Goal: Task Accomplishment & Management: Complete application form

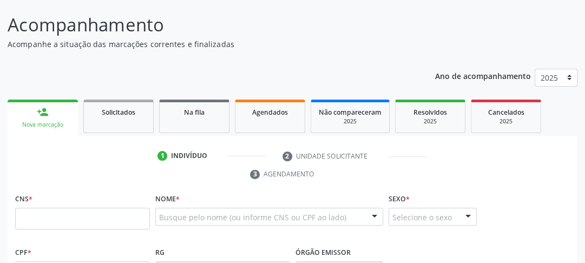
scroll to position [149, 0]
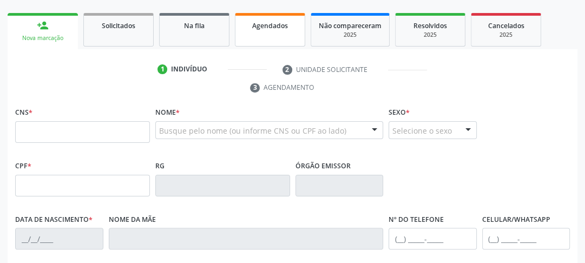
click at [262, 32] on link "Agendados" at bounding box center [270, 30] width 70 height 34
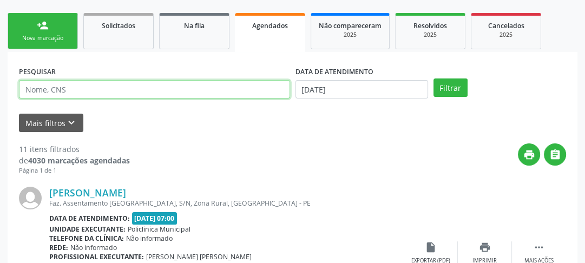
click at [39, 93] on input "text" at bounding box center [154, 89] width 271 height 18
type input "14846801462"
click at [433, 78] on button "Filtrar" at bounding box center [450, 87] width 34 height 18
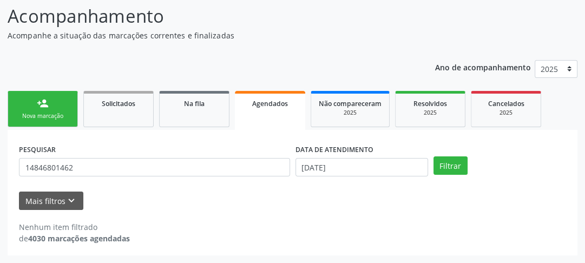
scroll to position [70, 0]
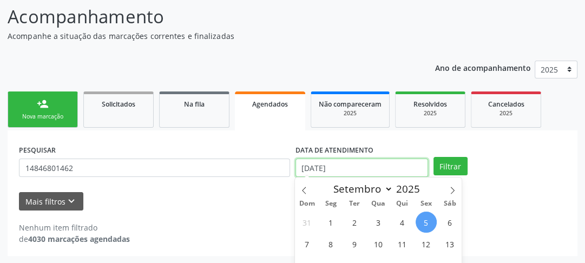
click at [394, 168] on body "Central de Marcação notifications Jossileny de Sá Brandão Silva Recepcionista d…" at bounding box center [292, 61] width 585 height 263
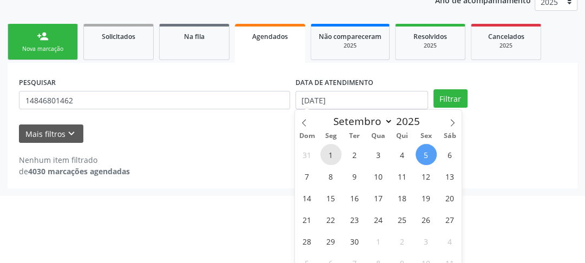
click at [326, 154] on span "1" at bounding box center [330, 154] width 21 height 21
type input "01/09/2025"
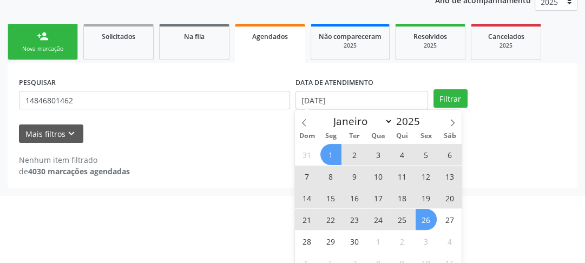
click at [435, 220] on span "26" at bounding box center [426, 219] width 21 height 21
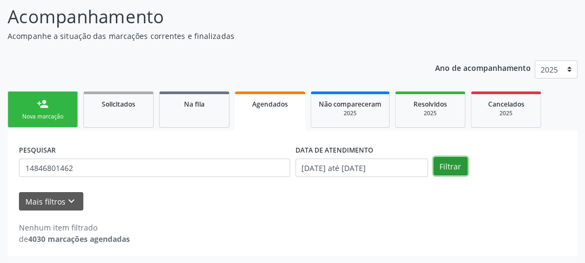
click at [447, 170] on button "Filtrar" at bounding box center [450, 166] width 34 height 18
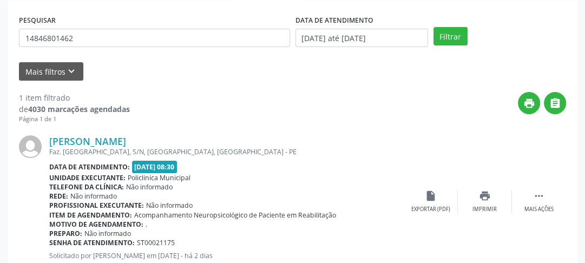
scroll to position [235, 0]
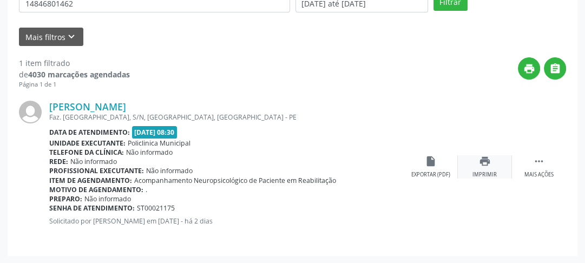
click at [474, 171] on div "Imprimir" at bounding box center [484, 175] width 24 height 8
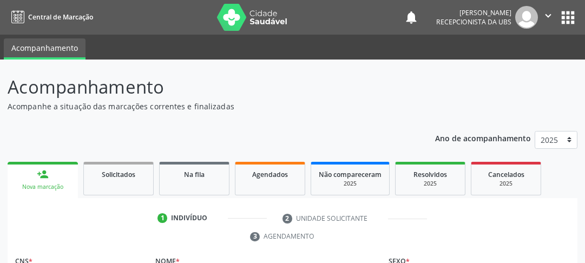
scroll to position [149, 0]
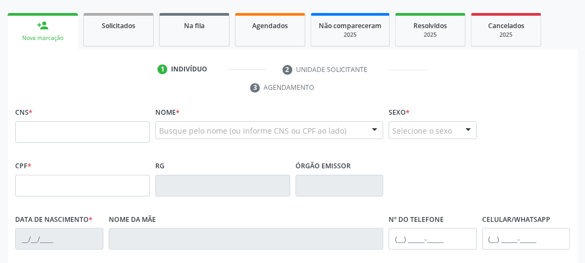
click at [49, 137] on input "text" at bounding box center [82, 132] width 135 height 22
type input "707 8086 7207 4410"
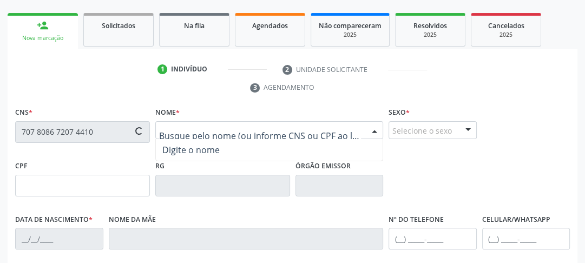
type input "[DATE]"
type input "[PERSON_NAME]"
type input "[PHONE_NUMBER]"
type input "1263"
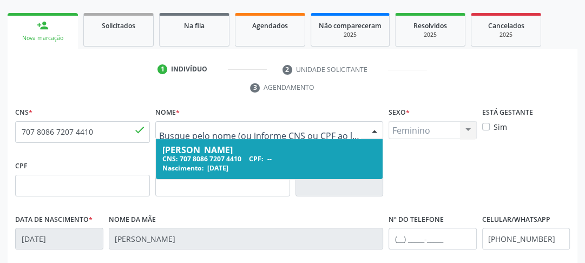
click at [193, 156] on div "CNS: 707 8086 7207 4410 CPF: --" at bounding box center [269, 158] width 214 height 9
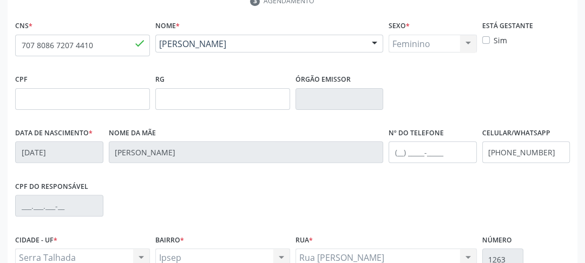
scroll to position [322, 0]
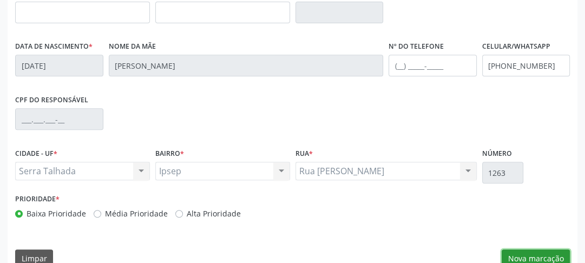
click at [532, 251] on button "Nova marcação" at bounding box center [536, 258] width 68 height 18
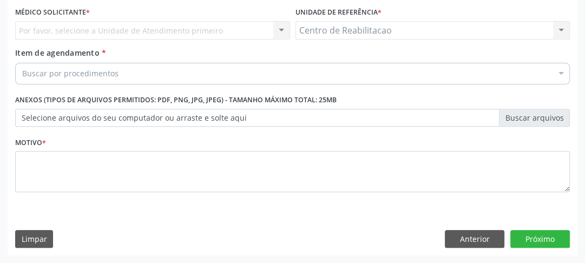
scroll to position [291, 0]
click at [62, 30] on div "Por favor, selecione a Unidade de Atendimento primeiro Nenhum resultado encontr…" at bounding box center [152, 31] width 275 height 18
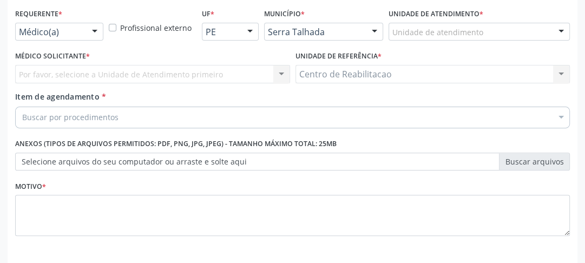
click at [84, 28] on div "Médico(a) Médico(a) Enfermeiro(a) Paciente Nenhum resultado encontrado para: " …" at bounding box center [59, 32] width 88 height 18
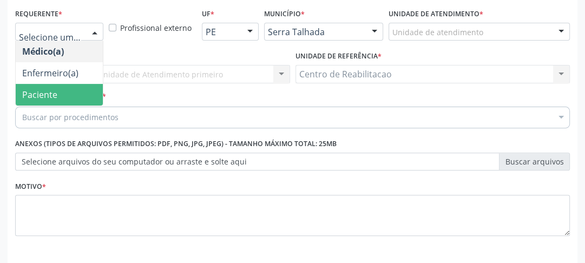
click at [52, 89] on span "Paciente" at bounding box center [39, 95] width 35 height 12
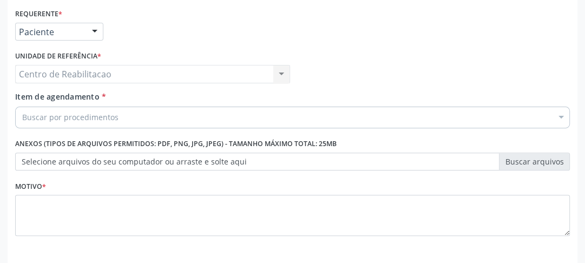
click at [63, 110] on div "Buscar por procedimentos" at bounding box center [292, 118] width 555 height 22
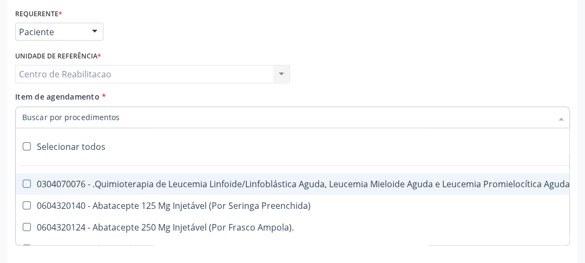
click at [62, 115] on input "Item de agendamento *" at bounding box center [287, 118] width 530 height 22
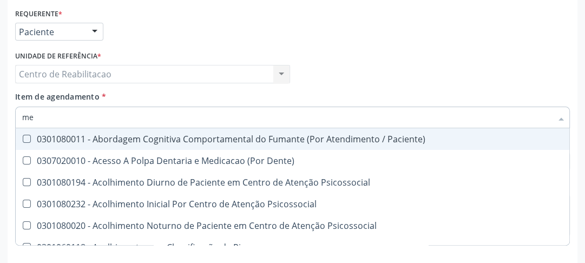
type input "m"
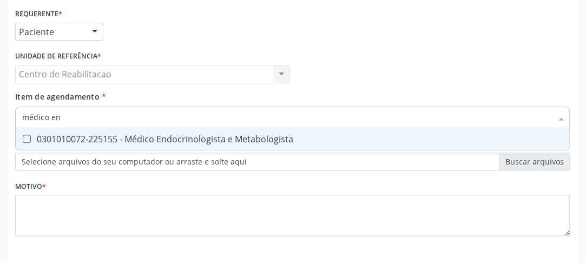
type input "médico end"
click at [28, 142] on div "0301010072-225155 - Médico Endocrinologista e Metabologista" at bounding box center [292, 139] width 541 height 9
checkbox Metabologista "true"
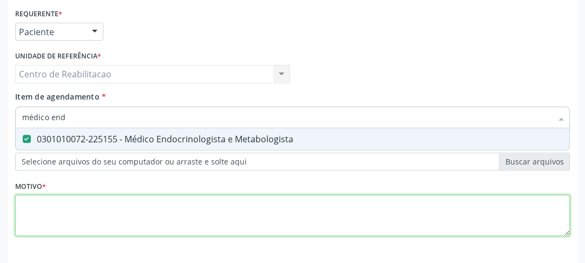
click at [442, 214] on div "Requerente * Paciente Médico(a) Enfermeiro(a) Paciente Nenhum resultado encontr…" at bounding box center [292, 128] width 555 height 245
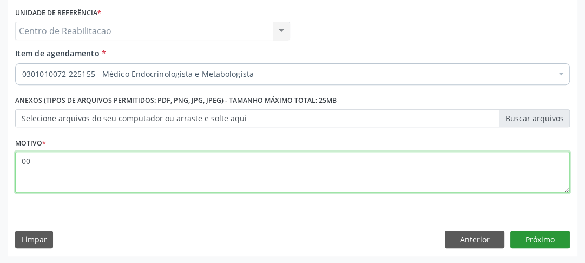
type textarea "00"
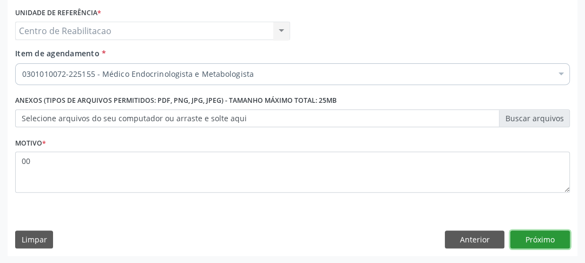
click at [537, 238] on button "Próximo" at bounding box center [540, 239] width 60 height 18
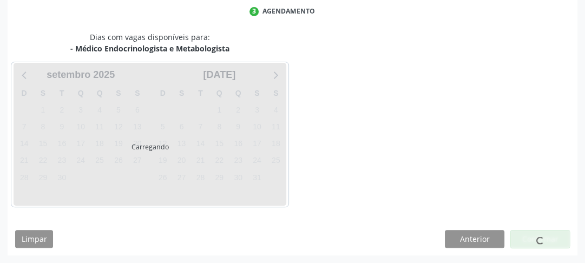
scroll to position [225, 0]
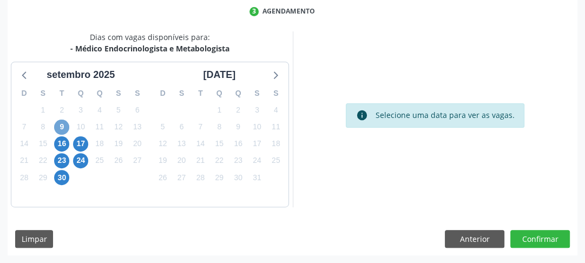
click at [60, 130] on span "9" at bounding box center [61, 127] width 15 height 15
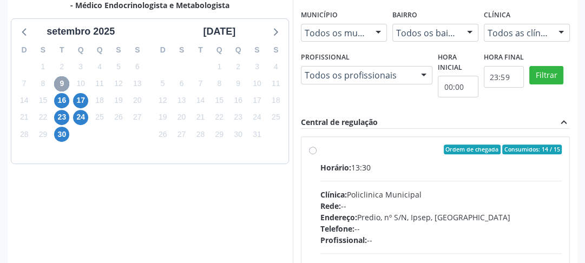
scroll to position [311, 0]
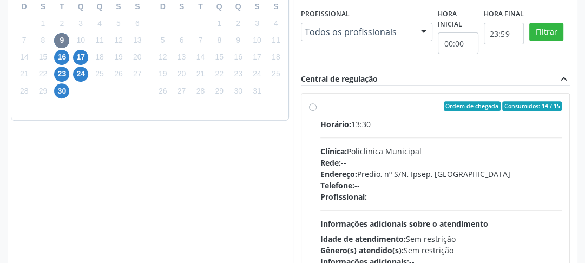
click at [320, 108] on label "Ordem de chegada Consumidos: 14 / 15 Horário: 13:30 Clínica: Policlinica Munici…" at bounding box center [441, 184] width 242 height 166
click at [314, 108] on input "Ordem de chegada Consumidos: 14 / 15 Horário: 13:30 Clínica: Policlinica Munici…" at bounding box center [313, 106] width 8 height 10
radio input "true"
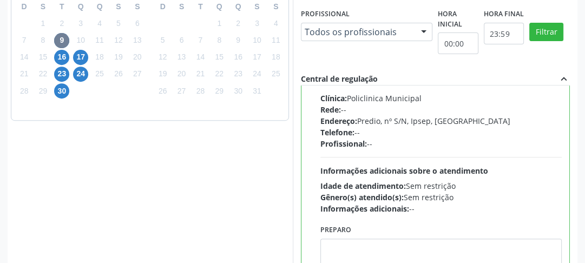
scroll to position [406, 0]
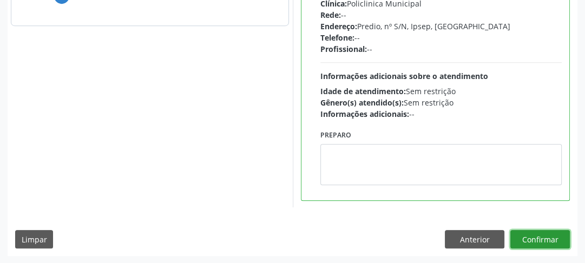
click at [526, 236] on button "Confirmar" at bounding box center [540, 239] width 60 height 18
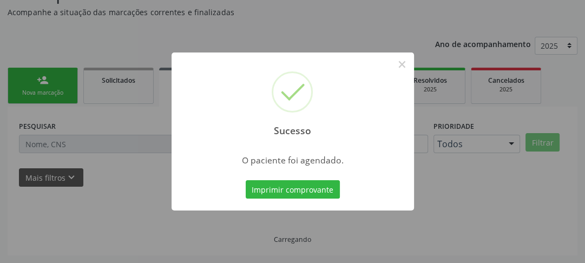
scroll to position [94, 0]
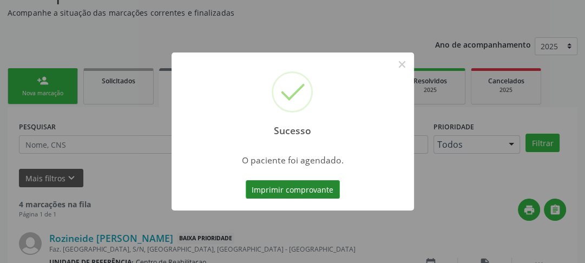
click at [280, 195] on button "Imprimir comprovante" at bounding box center [293, 189] width 94 height 18
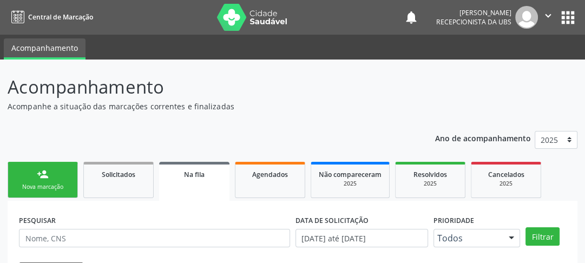
scroll to position [130, 0]
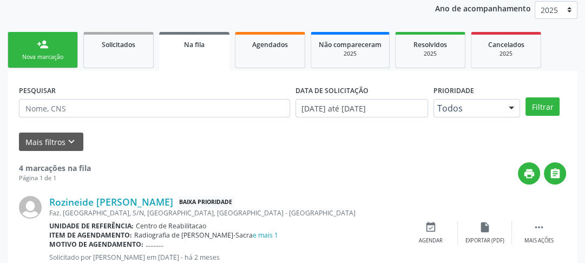
click at [57, 51] on link "person_add Nova marcação" at bounding box center [43, 50] width 70 height 36
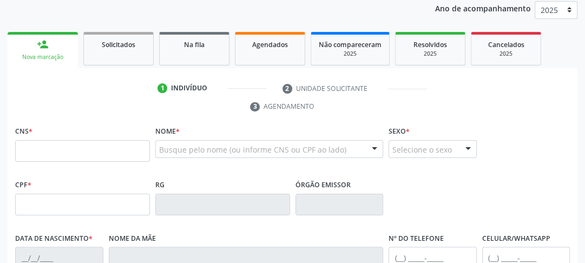
scroll to position [173, 0]
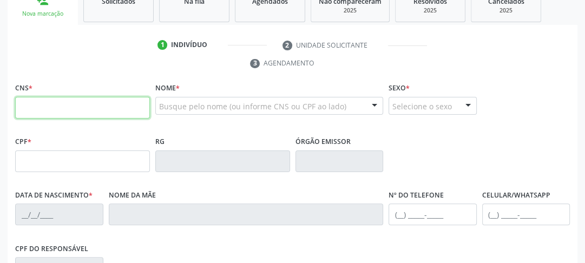
click at [82, 113] on input "text" at bounding box center [82, 108] width 135 height 22
type input "700 0027 6147 2505"
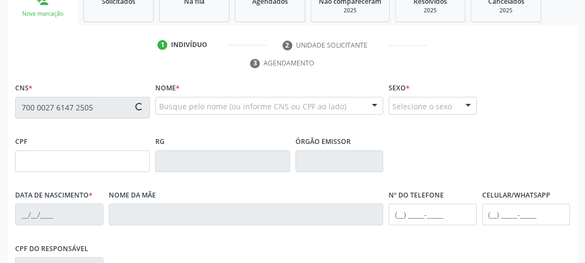
type input "[DATE]"
type input "[PERSON_NAME] de Mascena"
type input "[PHONE_NUMBER]"
type input "609"
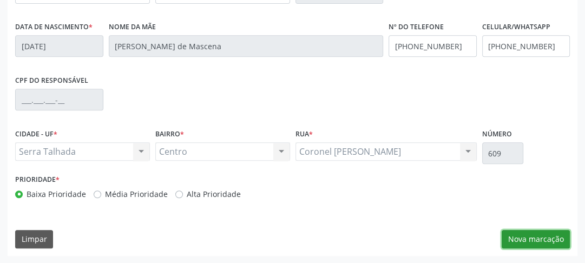
click at [515, 236] on button "Nova marcação" at bounding box center [536, 239] width 68 height 18
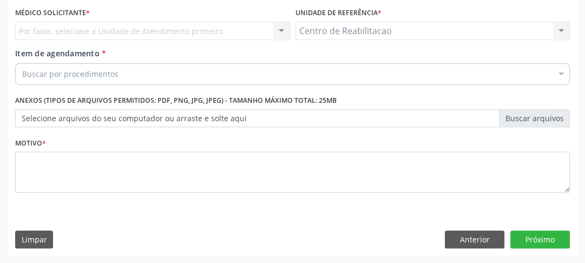
scroll to position [247, 0]
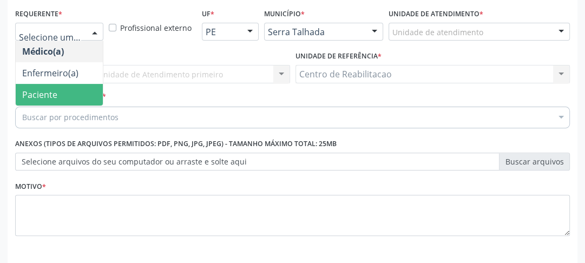
click at [46, 91] on span "Paciente" at bounding box center [39, 95] width 35 height 12
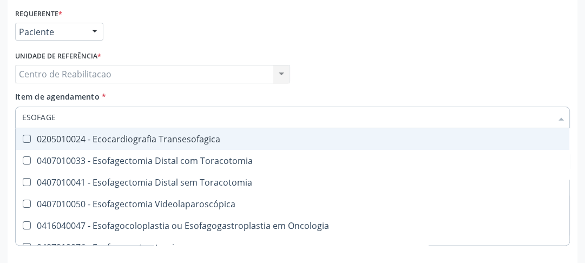
scroll to position [0, 0]
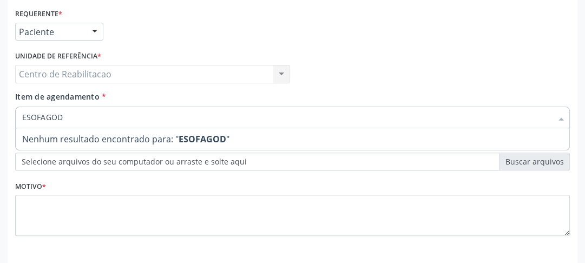
type input "ESOFAGO"
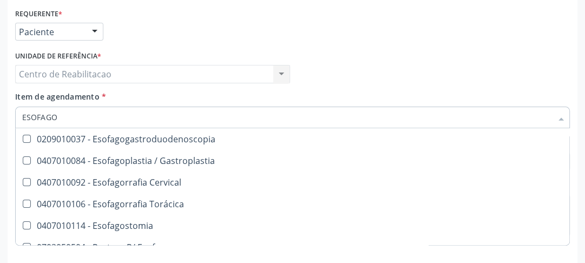
scroll to position [108, 0]
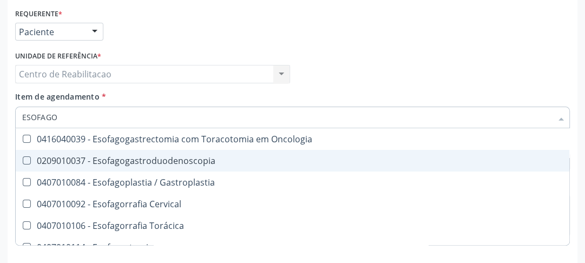
click at [25, 157] on Esofagogastroduodenoscopia at bounding box center [27, 160] width 8 height 8
click at [23, 157] on Esofagogastroduodenoscopia "checkbox" at bounding box center [19, 160] width 7 height 7
checkbox Esofagogastroduodenoscopia "true"
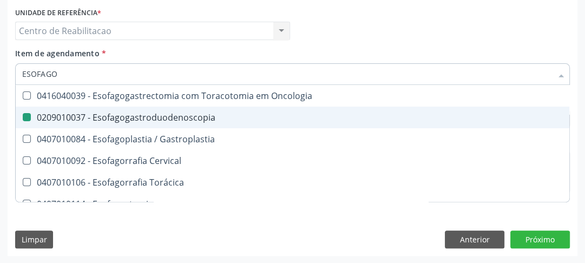
click at [354, 234] on div "Limpar Anterior Próximo" at bounding box center [292, 239] width 555 height 18
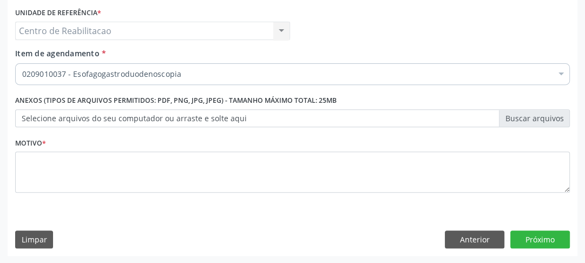
scroll to position [0, 0]
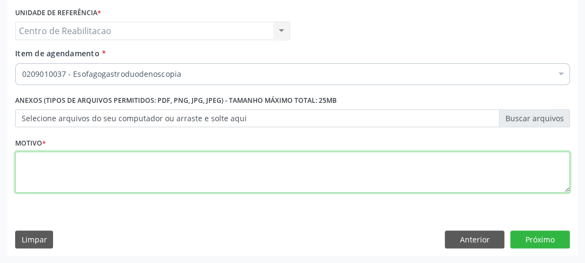
click at [123, 170] on textarea at bounding box center [292, 171] width 555 height 41
type textarea "00"
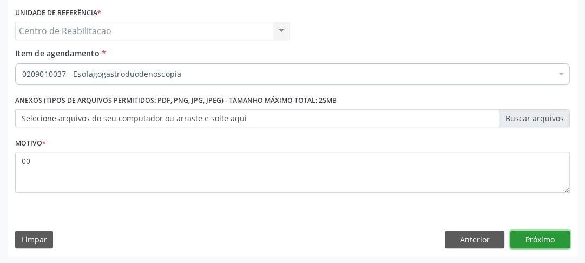
click at [550, 238] on button "Próximo" at bounding box center [540, 239] width 60 height 18
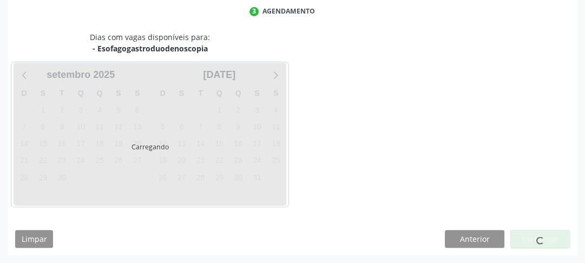
scroll to position [225, 0]
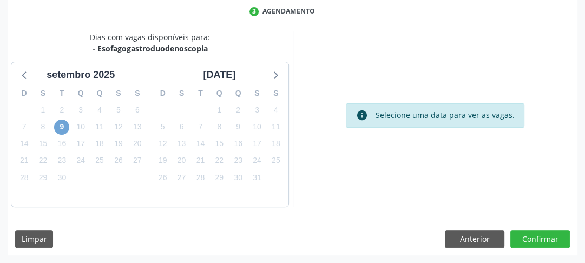
click at [67, 127] on span "9" at bounding box center [61, 127] width 15 height 15
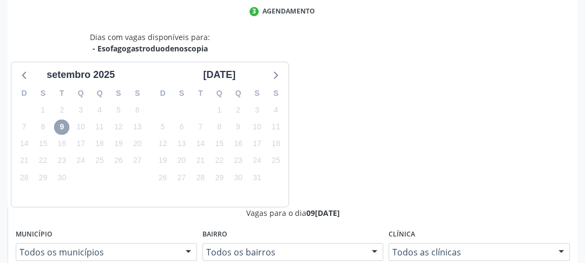
scroll to position [311, 0]
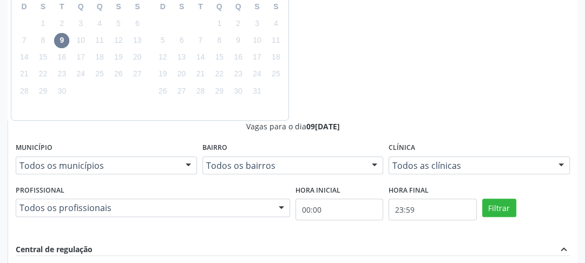
radio input "true"
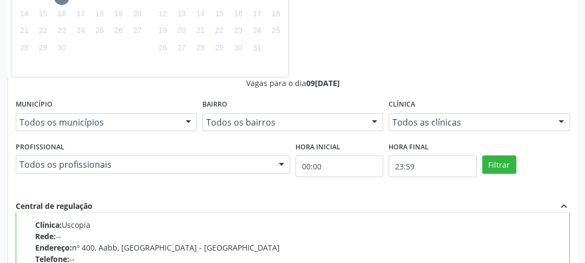
scroll to position [398, 0]
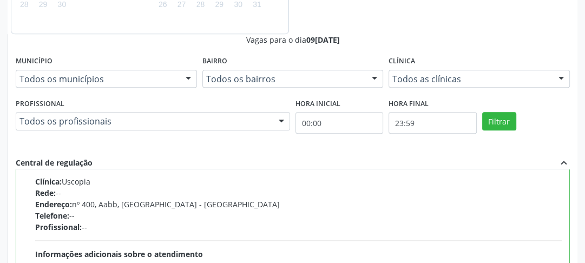
click at [526, 237] on div "Dias com vagas disponíveis para: - Esofagogastroduodenoscopia [DATE] D S T Q Q …" at bounding box center [293, 146] width 570 height 576
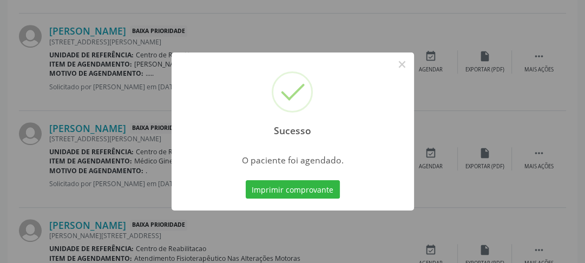
scroll to position [94, 0]
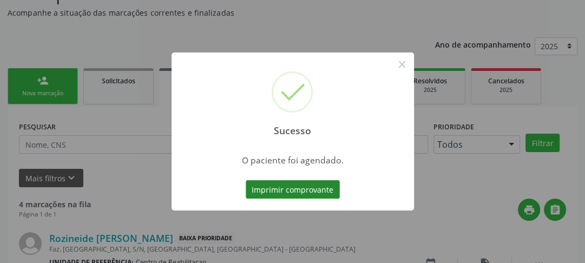
click at [290, 192] on button "Imprimir comprovante" at bounding box center [293, 189] width 94 height 18
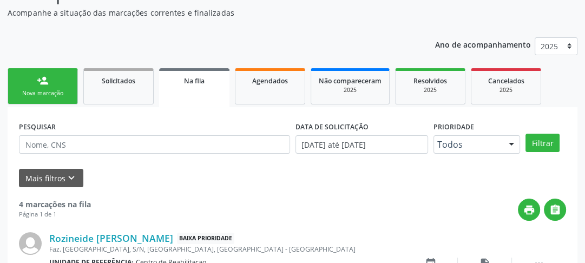
click at [61, 91] on div "Nova marcação" at bounding box center [43, 93] width 54 height 8
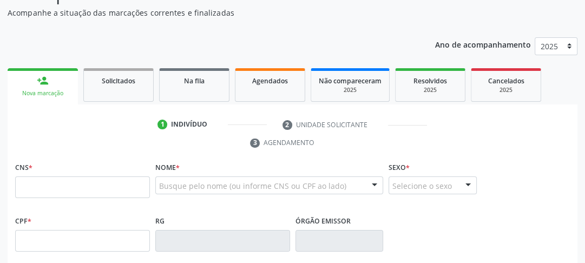
click at [48, 141] on ul "1 Indivíduo 2 Unidade solicitante 3 Agendamento" at bounding box center [293, 134] width 570 height 36
click at [55, 194] on input "text" at bounding box center [82, 187] width 135 height 22
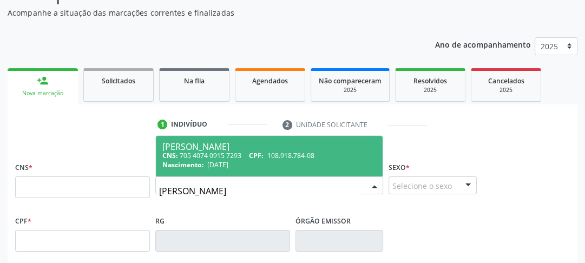
type input "[PERSON_NAME]"
click at [263, 151] on span "CPF:" at bounding box center [256, 155] width 15 height 9
type input "705 4074 0915 7293"
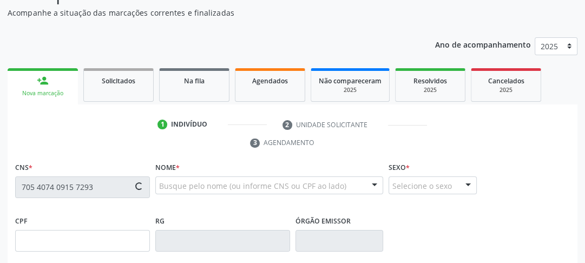
type input "108.918.784-08"
type input "[DATE]"
type input "[PERSON_NAME]"
type input "[PHONE_NUMBER]"
type input "609"
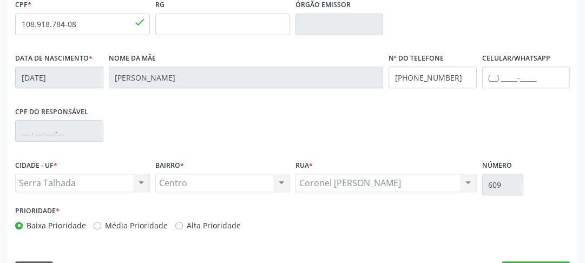
scroll to position [341, 0]
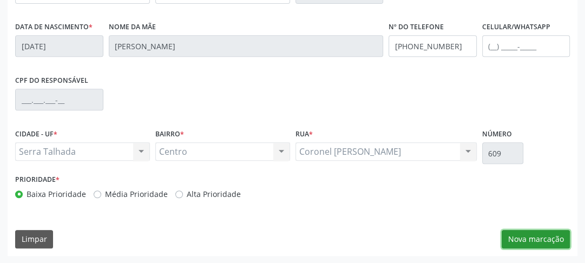
click at [526, 235] on button "Nova marcação" at bounding box center [536, 239] width 68 height 18
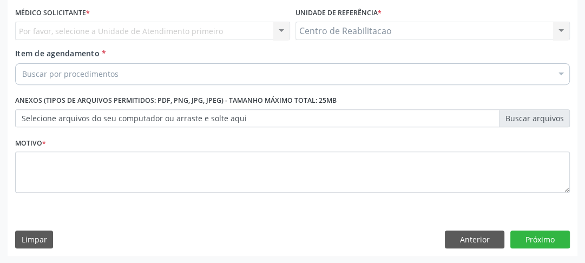
scroll to position [247, 0]
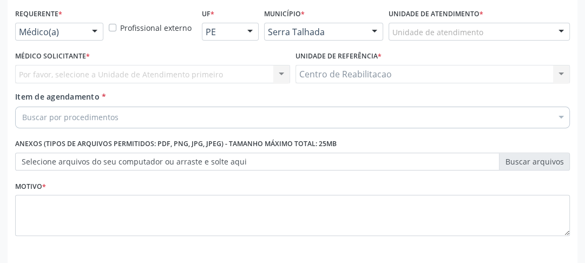
click at [63, 37] on div "Médico(a)" at bounding box center [59, 32] width 88 height 18
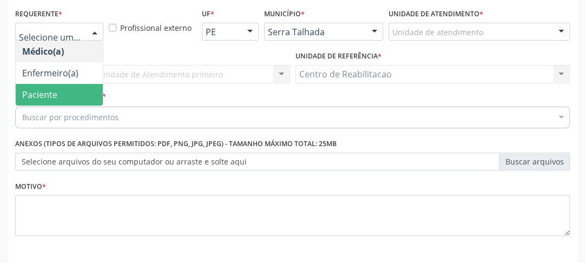
click at [52, 90] on span "Paciente" at bounding box center [39, 95] width 35 height 12
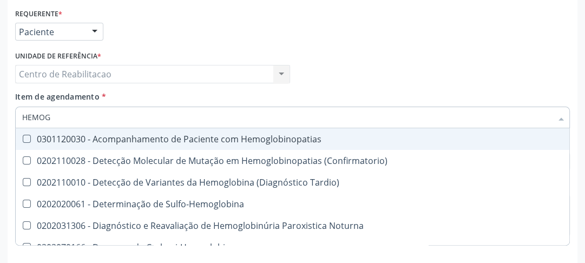
type input "HEMOGR"
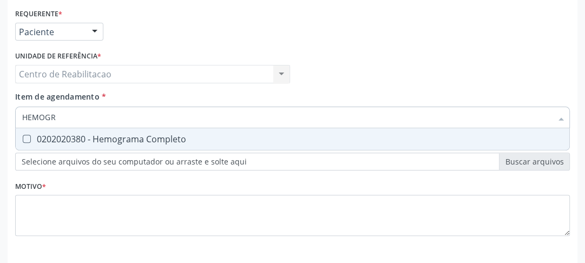
click at [23, 141] on Completo at bounding box center [27, 139] width 8 height 8
click at [22, 141] on Completo "checkbox" at bounding box center [19, 138] width 7 height 7
checkbox Completo "true"
click at [52, 116] on input "HEMOGR" at bounding box center [287, 118] width 530 height 22
drag, startPoint x: 56, startPoint y: 115, endPoint x: 23, endPoint y: 117, distance: 33.1
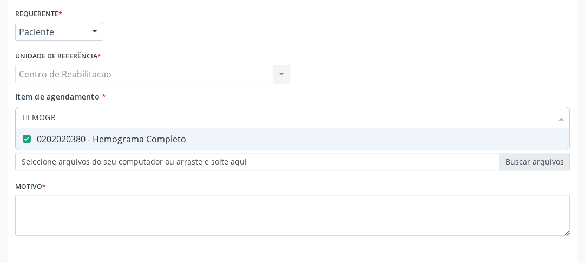
click at [24, 117] on input "HEMOGR" at bounding box center [287, 118] width 530 height 22
type input "CR"
checkbox Completo "false"
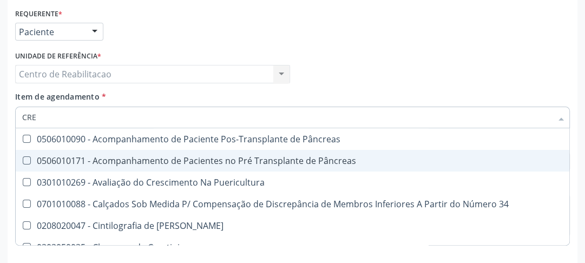
type input "CREA"
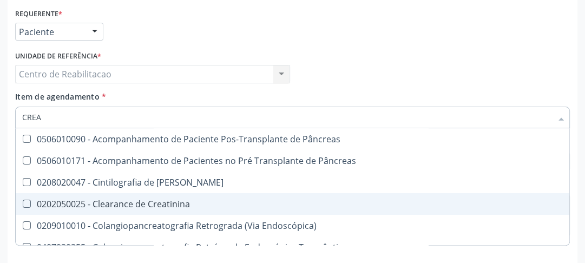
click at [22, 203] on div at bounding box center [20, 204] width 8 height 9
checkbox Creatinina "true"
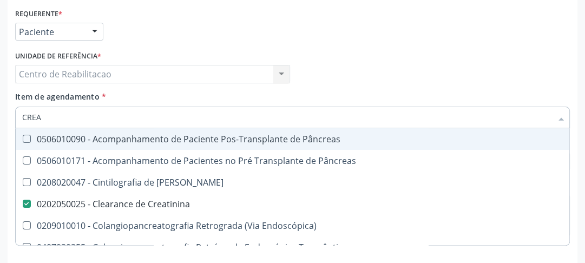
drag, startPoint x: 50, startPoint y: 117, endPoint x: 0, endPoint y: 121, distance: 49.9
click at [0, 121] on div "Acompanhamento Acompanhe a situação das marcações correntes e finalizadas Relat…" at bounding box center [292, 59] width 585 height 495
type input "U"
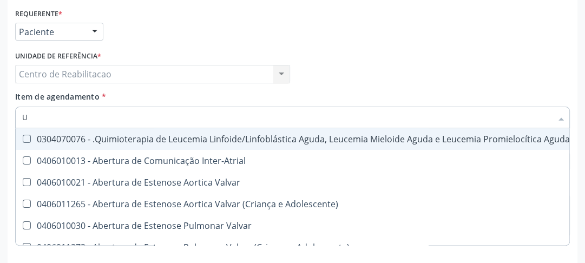
checkbox Adolescente\) "false"
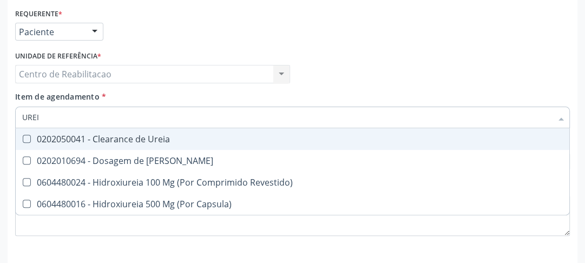
type input "UREIA"
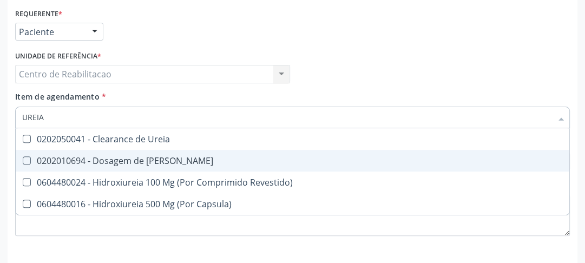
click at [24, 162] on Ureia at bounding box center [27, 160] width 8 height 8
click at [23, 162] on Ureia "checkbox" at bounding box center [19, 160] width 7 height 7
checkbox Ureia "true"
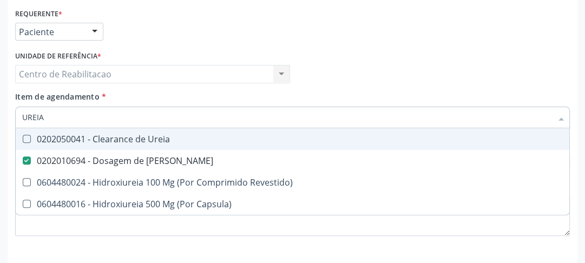
drag, startPoint x: 49, startPoint y: 118, endPoint x: 0, endPoint y: 113, distance: 49.5
click at [0, 114] on div "Acompanhamento Acompanhe a situação das marcações correntes e finalizadas Relat…" at bounding box center [292, 59] width 585 height 495
type input "TG"
checkbox Ureia "false"
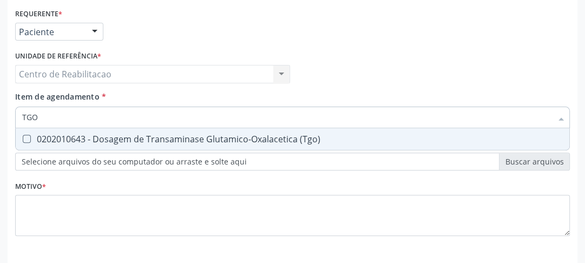
type input "TGO"
click at [25, 141] on \(Tgo\) at bounding box center [27, 139] width 8 height 8
click at [23, 141] on \(Tgo\) "checkbox" at bounding box center [19, 138] width 7 height 7
checkbox \(Tgo\) "true"
drag, startPoint x: 39, startPoint y: 117, endPoint x: 13, endPoint y: 120, distance: 26.1
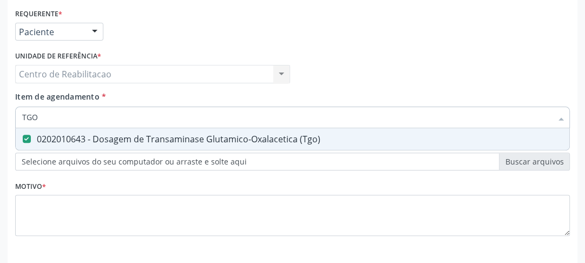
click at [13, 120] on div "Item de agendamento * TGO Desfazer seleção 0202010643 - Dosagem de Transaminase…" at bounding box center [292, 112] width 560 height 42
type input "T"
checkbox \(Tgo\) "false"
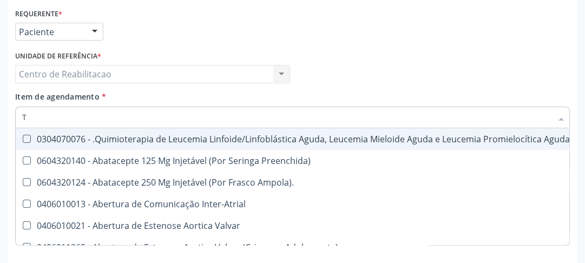
type input "TG"
checkbox Manutenção "true"
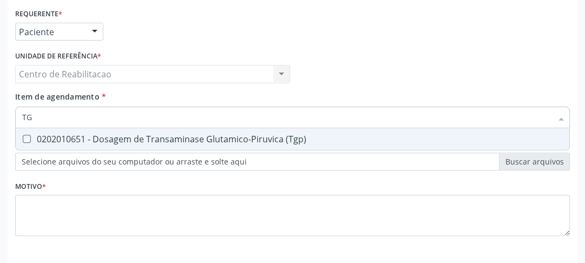
type input "TGP"
click at [30, 140] on \(Tgp\) at bounding box center [27, 139] width 8 height 8
click at [23, 140] on \(Tgp\) "checkbox" at bounding box center [19, 138] width 7 height 7
checkbox \(Tgp\) "true"
drag, startPoint x: 37, startPoint y: 117, endPoint x: 10, endPoint y: 117, distance: 27.1
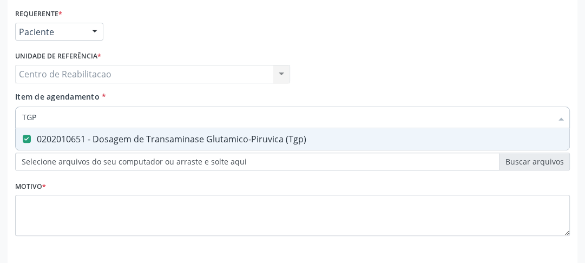
click at [11, 117] on div "Requerente * Paciente Médico(a) Enfermeiro(a) Paciente Nenhum resultado encontr…" at bounding box center [293, 153] width 570 height 294
type input "G"
checkbox \(Tgp\) "false"
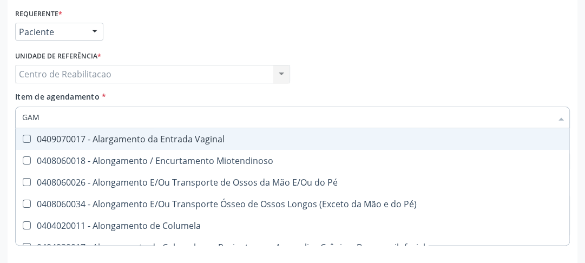
type input "GAMA"
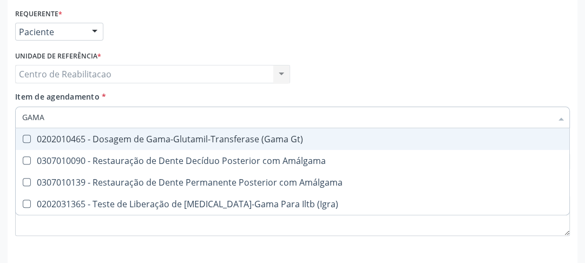
click at [25, 142] on div "0202010465 - Dosagem de Gama-Glutamil-Transferase (Gama Gt)" at bounding box center [292, 139] width 541 height 9
checkbox Gt\) "true"
click at [439, 68] on div "Médico Solicitante Por favor, selecione a Unidade de Atendimento primeiro Nenhu…" at bounding box center [292, 69] width 560 height 42
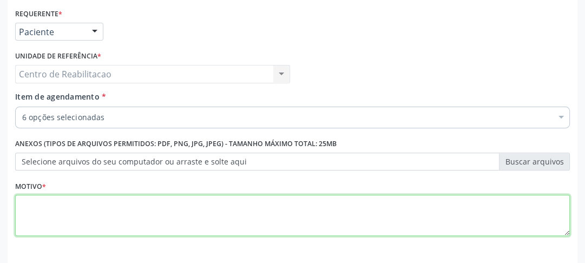
click at [102, 210] on textarea at bounding box center [292, 215] width 555 height 41
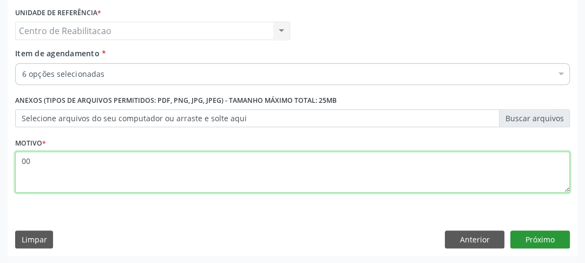
type textarea "00"
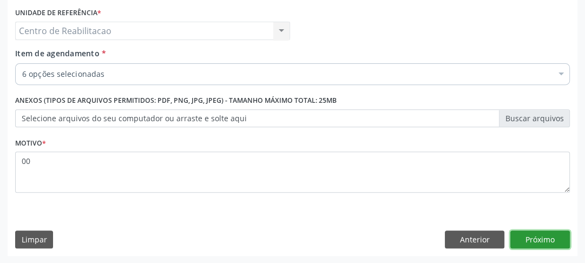
click at [545, 239] on button "Próximo" at bounding box center [540, 239] width 60 height 18
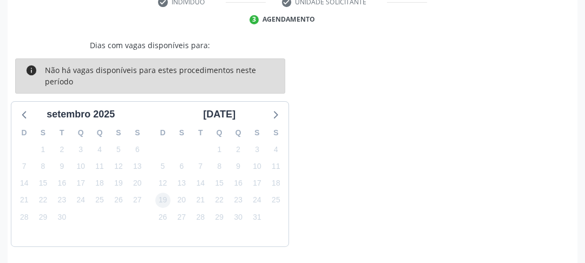
scroll to position [255, 0]
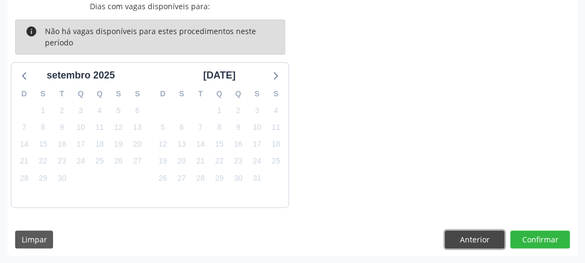
click at [462, 235] on button "Anterior" at bounding box center [475, 239] width 60 height 18
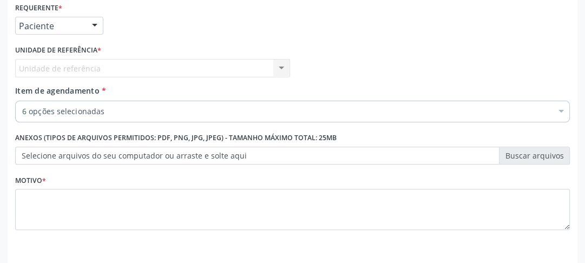
click at [561, 106] on div at bounding box center [561, 112] width 16 height 18
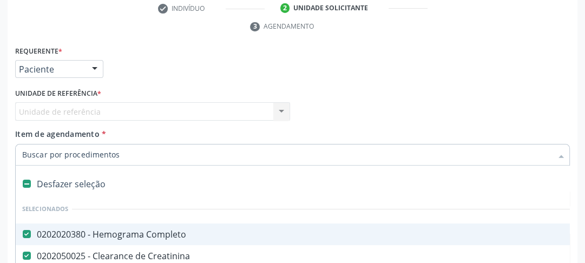
scroll to position [167, 0]
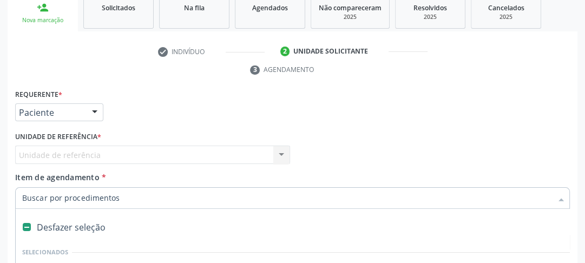
click at [129, 159] on div "Unidade de referência Centro de Reabilitacao Nenhum resultado encontrado para: …" at bounding box center [152, 155] width 275 height 18
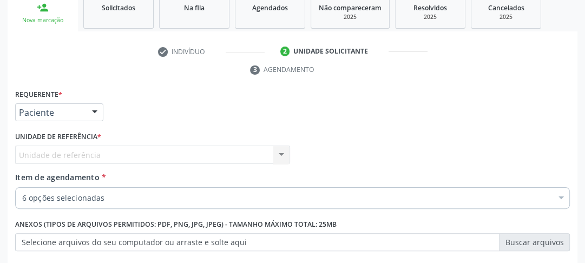
click at [279, 150] on div "Unidade de referência Centro de Reabilitacao Nenhum resultado encontrado para: …" at bounding box center [152, 155] width 275 height 18
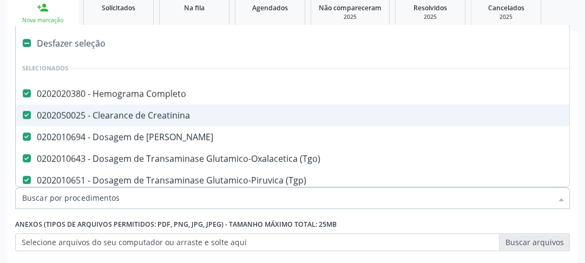
click at [24, 115] on Creatinina at bounding box center [27, 115] width 8 height 8
click at [23, 115] on Creatinina "checkbox" at bounding box center [19, 114] width 7 height 7
checkbox Creatinina "false"
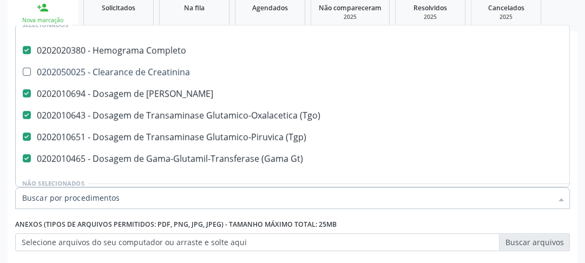
scroll to position [130, 0]
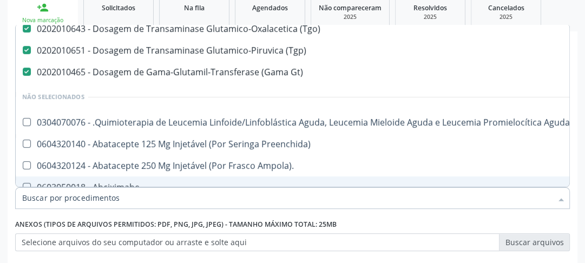
drag, startPoint x: 93, startPoint y: 197, endPoint x: 70, endPoint y: 208, distance: 25.4
click at [93, 197] on input "Item de agendamento *" at bounding box center [287, 198] width 530 height 22
type input "D"
checkbox Completo "false"
checkbox Creatinina "true"
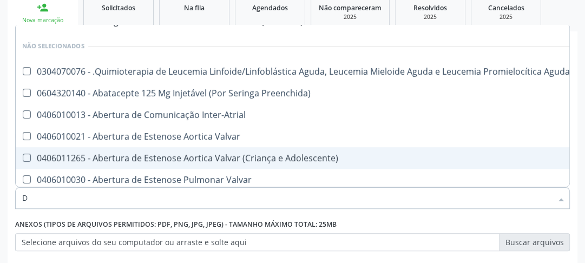
type input "DO"
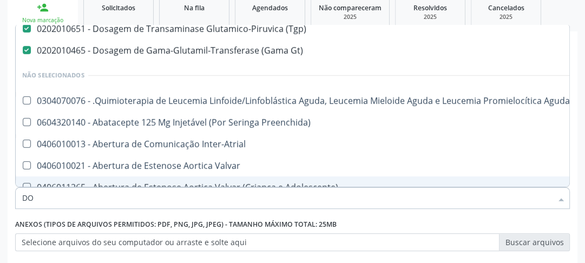
checkbox Creatinina "true"
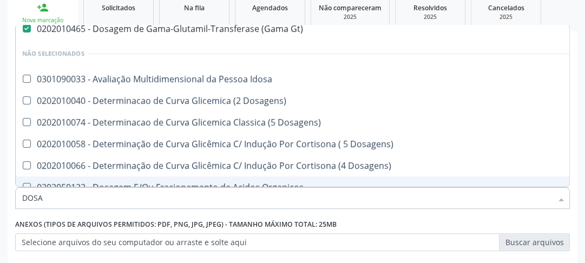
type input "DOS"
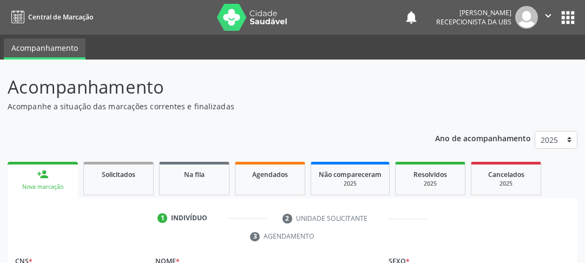
scroll to position [149, 0]
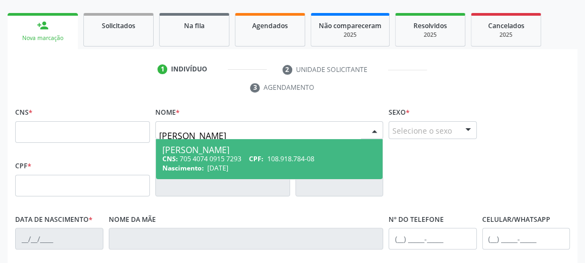
type input "[PERSON_NAME]"
click at [186, 153] on div "[PERSON_NAME]" at bounding box center [269, 150] width 214 height 9
type input "705 4074 0915 7293"
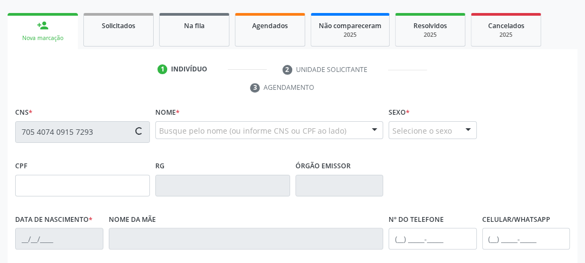
type input "108.918.784-08"
type input "[DATE]"
type input "[PERSON_NAME]"
type input "[PHONE_NUMBER]"
type input "609"
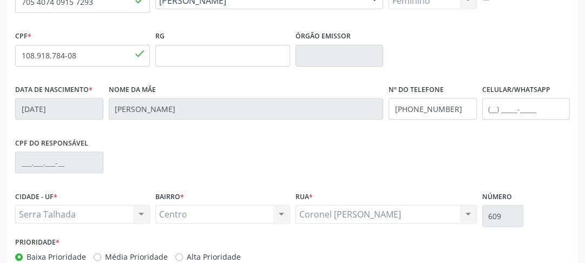
scroll to position [341, 0]
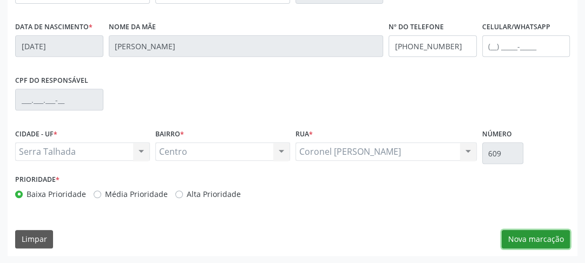
click at [550, 240] on button "Nova marcação" at bounding box center [536, 239] width 68 height 18
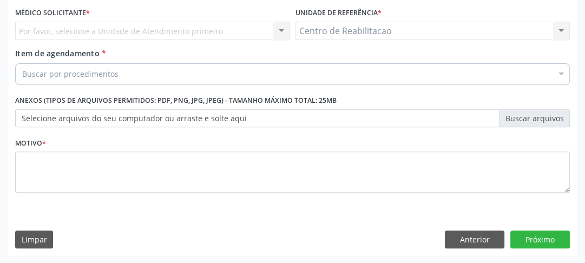
scroll to position [204, 0]
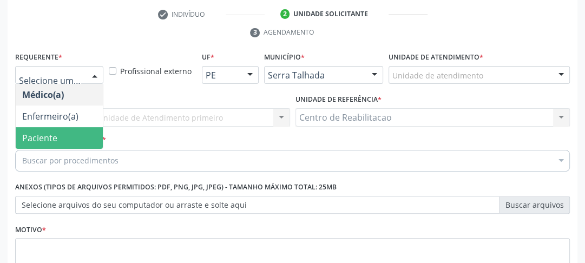
click at [47, 134] on span "Paciente" at bounding box center [39, 138] width 35 height 12
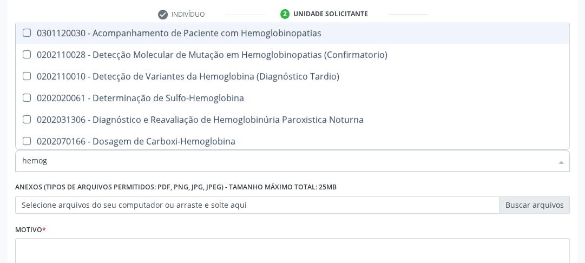
type input "hemogr"
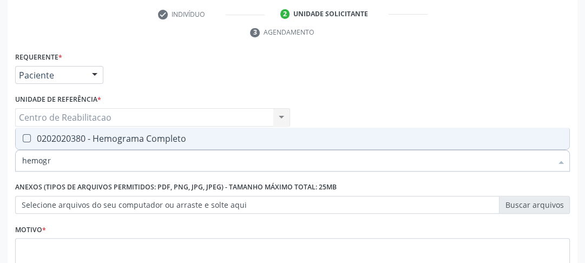
click at [25, 138] on Completo at bounding box center [27, 138] width 8 height 8
click at [23, 138] on Completo "checkbox" at bounding box center [19, 138] width 7 height 7
checkbox Completo "true"
drag, startPoint x: 50, startPoint y: 165, endPoint x: 24, endPoint y: 167, distance: 26.1
click at [24, 167] on input "hemogr" at bounding box center [287, 161] width 530 height 22
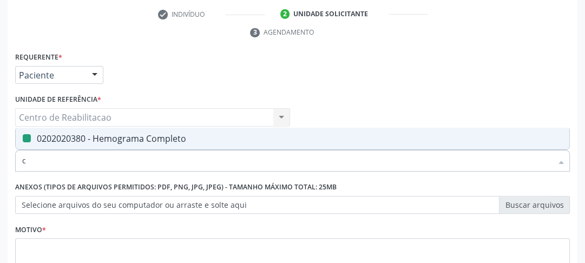
type input "cr"
checkbox Completo "false"
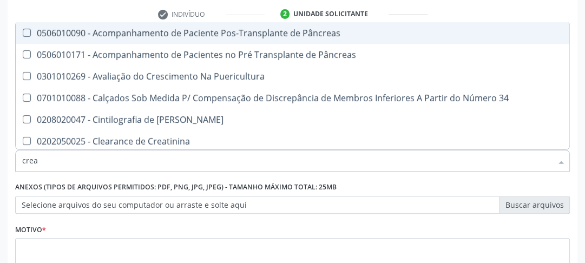
type input "creat"
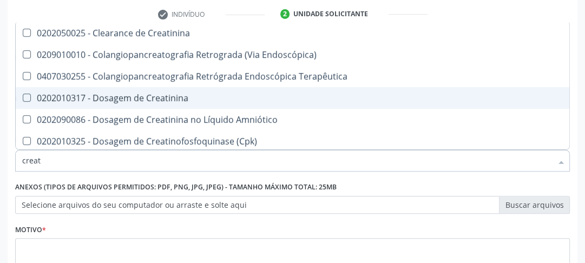
click at [29, 97] on Creatinina at bounding box center [27, 98] width 8 height 8
click at [23, 97] on Creatinina "checkbox" at bounding box center [19, 97] width 7 height 7
checkbox Creatinina "true"
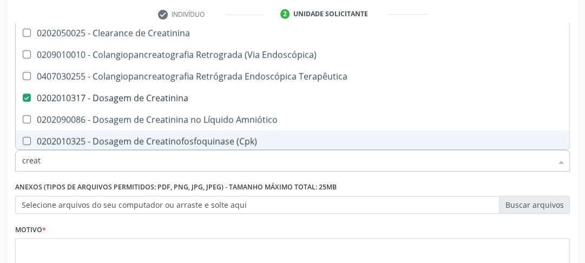
drag, startPoint x: 49, startPoint y: 162, endPoint x: 0, endPoint y: 162, distance: 49.2
click at [0, 164] on div "Acompanhamento Acompanhe a situação das marcações correntes e finalizadas Relat…" at bounding box center [292, 103] width 585 height 495
type input "u"
checkbox Creatinina "false"
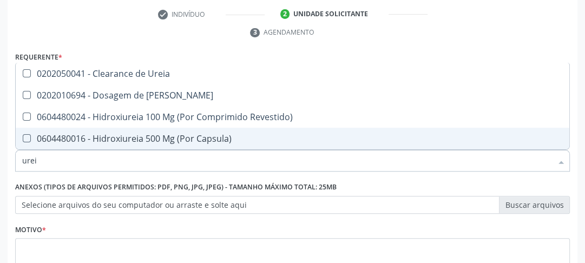
type input "ureia"
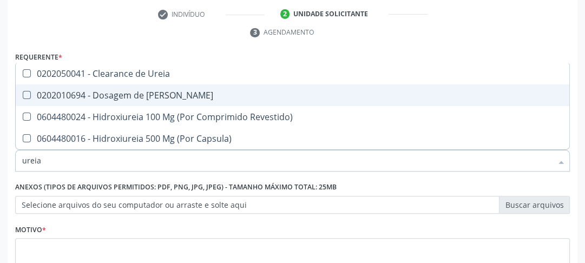
click at [25, 93] on Ureia at bounding box center [27, 95] width 8 height 8
click at [23, 93] on Ureia "checkbox" at bounding box center [19, 94] width 7 height 7
checkbox Ureia "true"
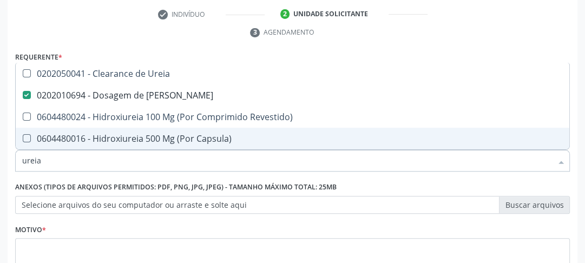
drag, startPoint x: 52, startPoint y: 158, endPoint x: 0, endPoint y: 158, distance: 52.5
click at [0, 159] on div "Acompanhamento Acompanhe a situação das marcações correntes e finalizadas Relat…" at bounding box center [292, 103] width 585 height 495
type input "tg"
checkbox Ureia "false"
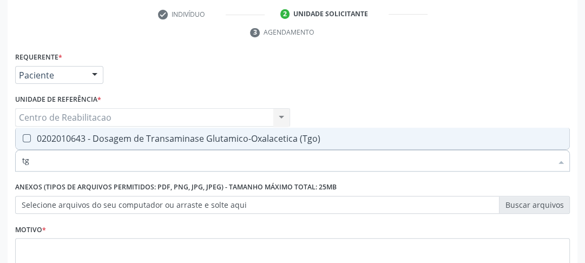
type input "tgo"
click at [28, 135] on \(Tgo\) at bounding box center [27, 138] width 8 height 8
click at [23, 135] on \(Tgo\) "checkbox" at bounding box center [19, 138] width 7 height 7
checkbox \(Tgo\) "true"
drag, startPoint x: 41, startPoint y: 157, endPoint x: 0, endPoint y: 159, distance: 41.1
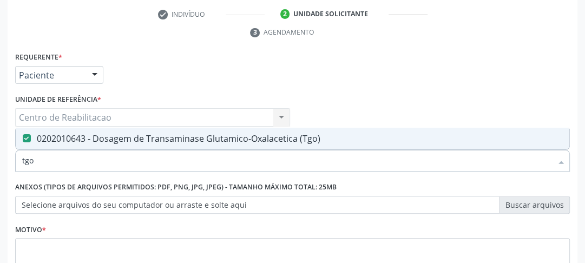
click at [2, 159] on div "Acompanhamento Acompanhe a situação das marcações correntes e finalizadas Relat…" at bounding box center [292, 103] width 585 height 495
type input "tg"
checkbox \(Tgo\) "true"
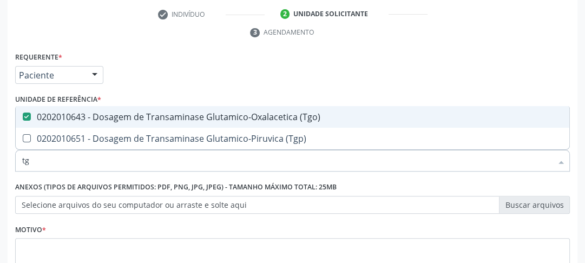
type input "tgp"
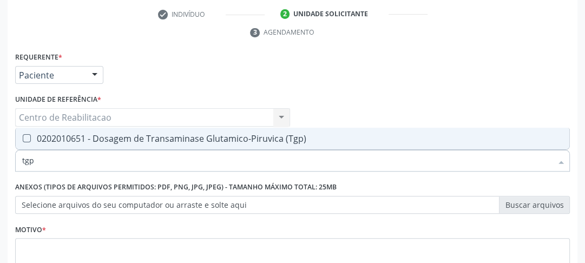
click at [24, 141] on div "0202010651 - Dosagem de Transaminase Glutamico-Piruvica (Tgp)" at bounding box center [292, 138] width 541 height 9
checkbox \(Tgp\) "true"
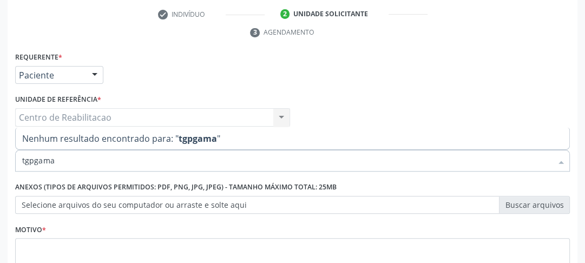
drag, startPoint x: 58, startPoint y: 158, endPoint x: 0, endPoint y: 149, distance: 58.6
click at [0, 149] on div "Acompanhamento Acompanhe a situação das marcações correntes e finalizadas Relat…" at bounding box center [292, 103] width 585 height 495
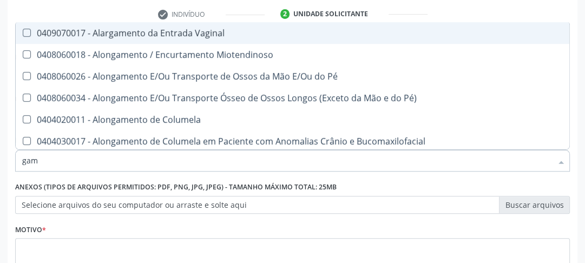
type input "gama"
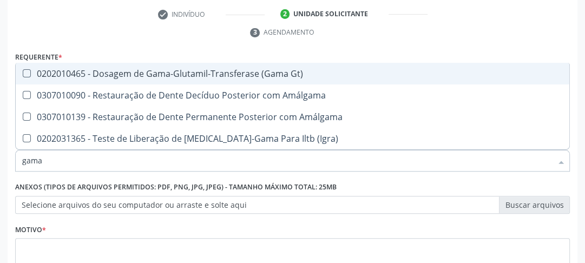
click at [24, 71] on Gt\) at bounding box center [27, 73] width 8 height 8
click at [23, 71] on Gt\) "checkbox" at bounding box center [19, 73] width 7 height 7
checkbox Gt\) "true"
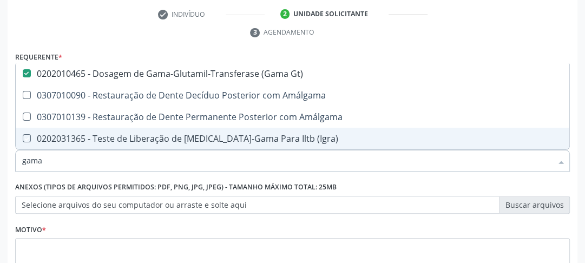
click at [440, 186] on div "Anexos (Tipos de arquivos permitidos: PDF, PNG, JPG, JPEG) - Tamanho máximo tot…" at bounding box center [292, 196] width 555 height 35
checkbox Amálgama "true"
checkbox \(Igra\) "true"
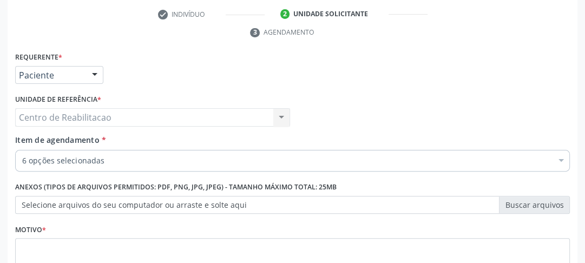
scroll to position [247, 0]
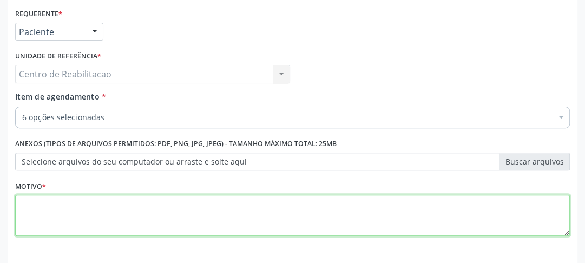
click at [365, 203] on textarea at bounding box center [292, 215] width 555 height 41
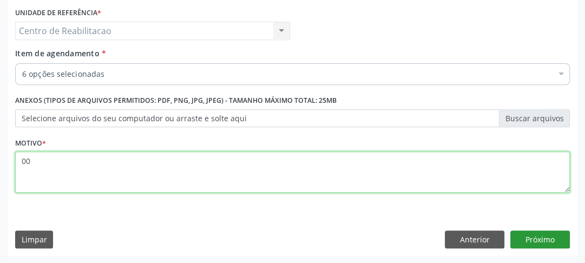
type textarea "00"
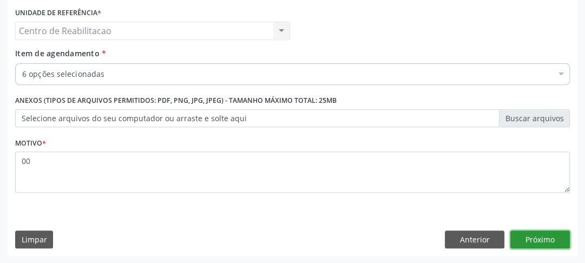
click at [558, 238] on button "Próximo" at bounding box center [540, 239] width 60 height 18
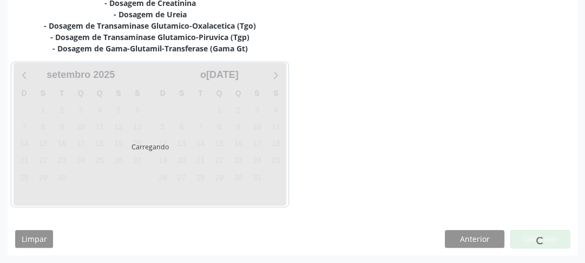
scroll to position [281, 0]
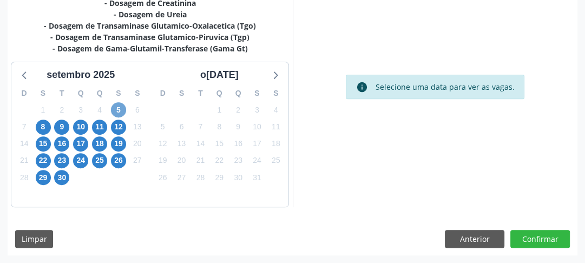
click at [119, 108] on span "5" at bounding box center [118, 109] width 15 height 15
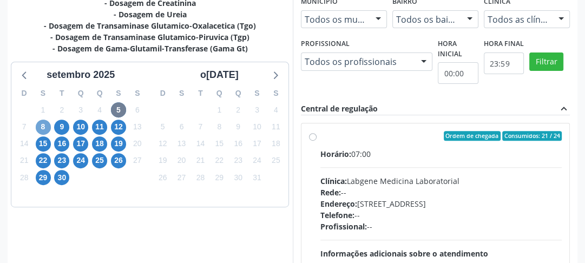
click at [48, 127] on span "8" at bounding box center [43, 127] width 15 height 15
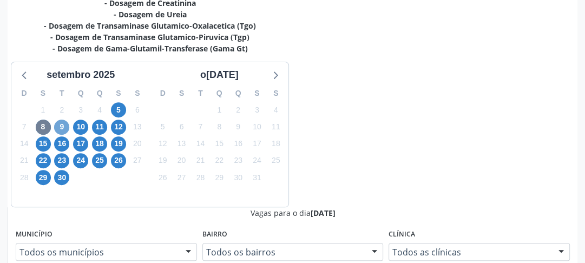
click at [62, 124] on span "9" at bounding box center [61, 127] width 15 height 15
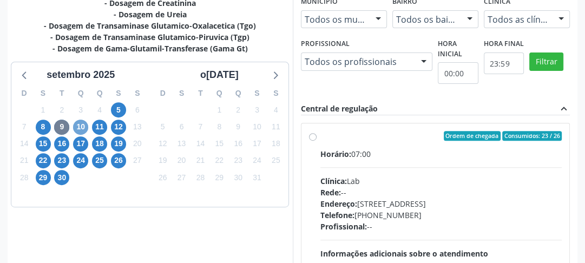
click at [85, 123] on span "10" at bounding box center [80, 127] width 15 height 15
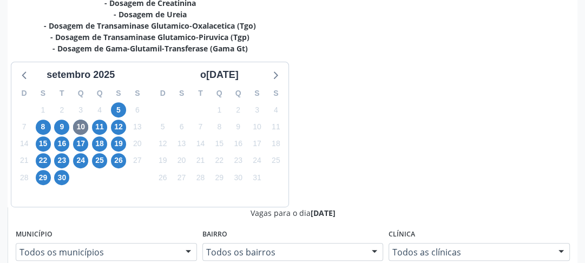
click at [92, 125] on div "11" at bounding box center [99, 126] width 15 height 17
click at [95, 125] on span "11" at bounding box center [99, 127] width 15 height 15
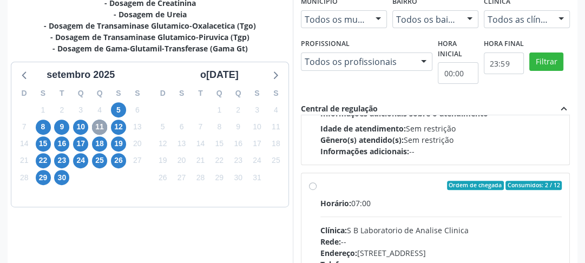
scroll to position [548, 0]
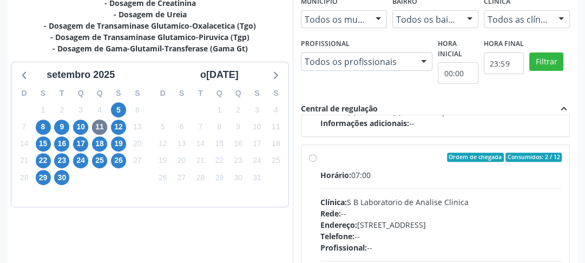
click at [307, 153] on div "Ordem de chegada Consumidos: 2 / 12 Horário: 07:00 Clínica: S B Laboratorio de …" at bounding box center [435, 235] width 268 height 181
radio input "true"
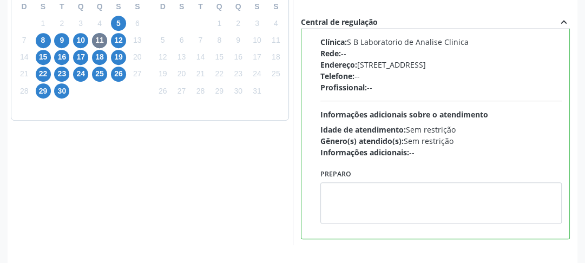
scroll to position [406, 0]
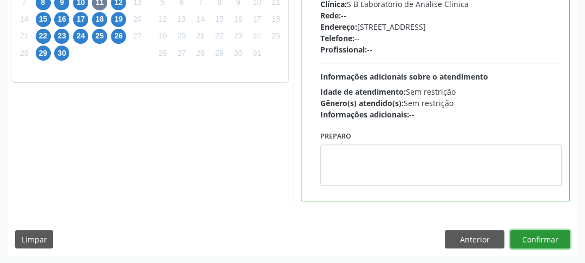
click at [536, 238] on button "Confirmar" at bounding box center [540, 239] width 60 height 18
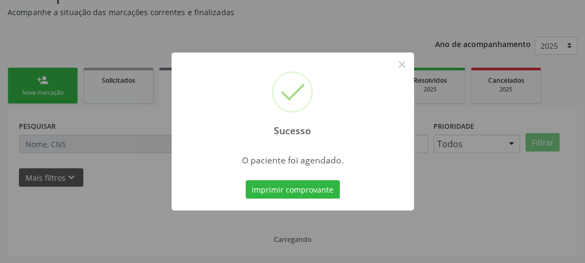
scroll to position [94, 0]
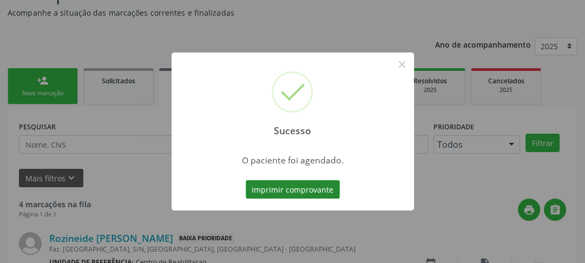
click at [287, 187] on button "Imprimir comprovante" at bounding box center [293, 189] width 94 height 18
